Goal: Task Accomplishment & Management: Manage account settings

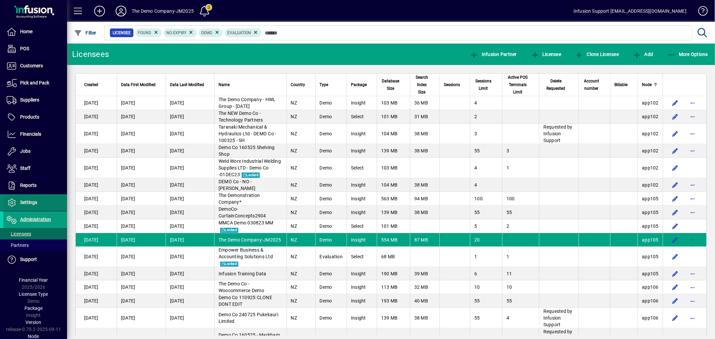
click at [22, 202] on span "Settings" at bounding box center [28, 202] width 17 height 5
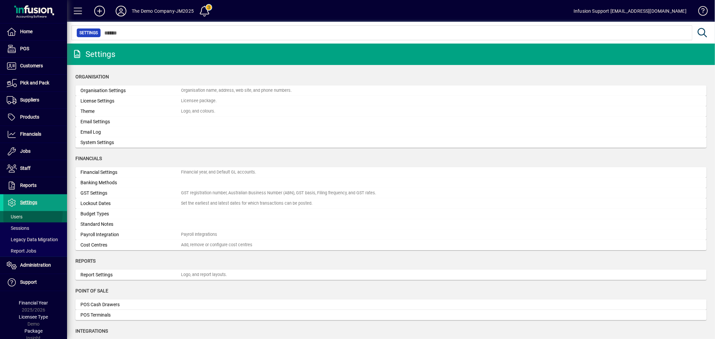
click at [24, 214] on span at bounding box center [35, 217] width 64 height 16
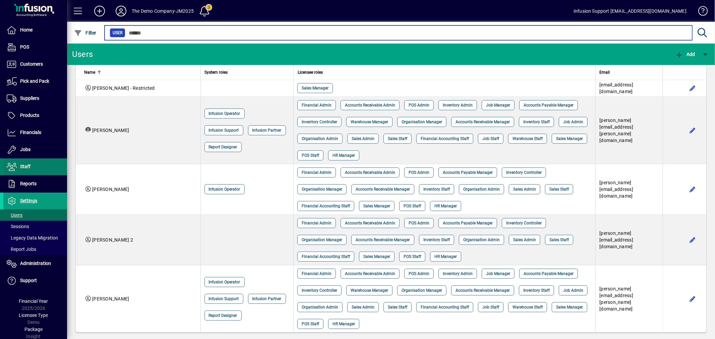
scroll to position [2, 0]
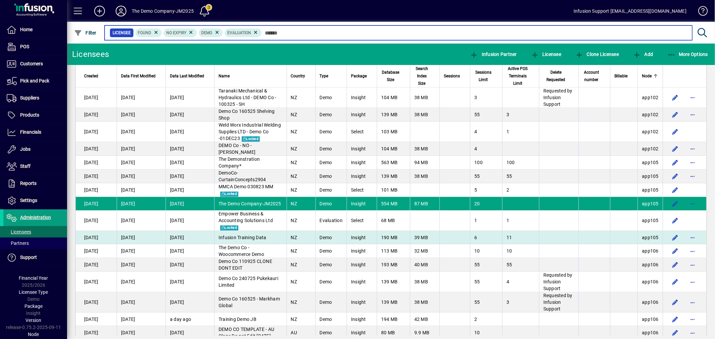
scroll to position [37, 0]
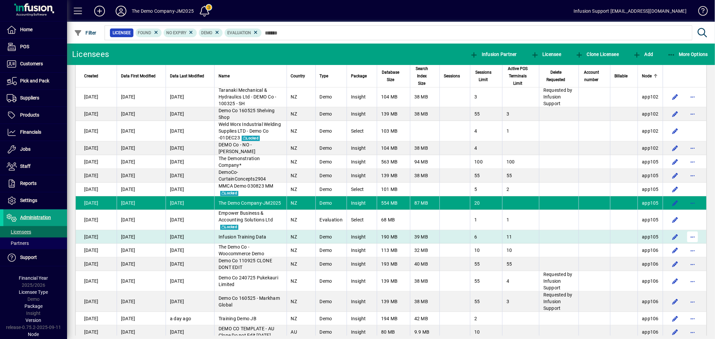
click at [688, 236] on span "button" at bounding box center [693, 237] width 16 height 16
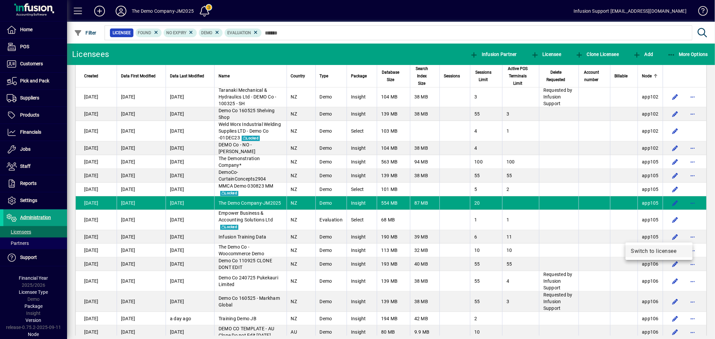
click at [655, 248] on span "Switch to licensee" at bounding box center [659, 252] width 56 height 8
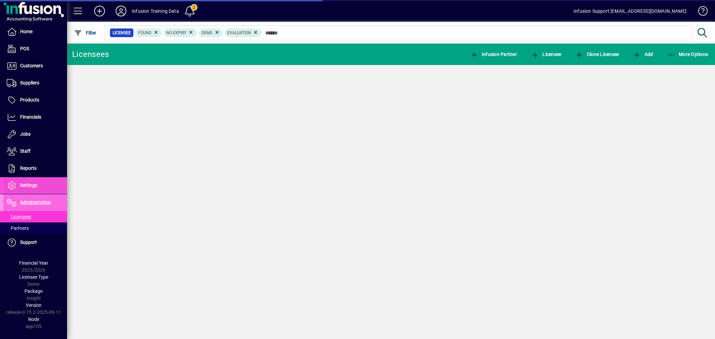
click at [22, 183] on span "Settings" at bounding box center [28, 185] width 17 height 5
